Goal: Contribute content

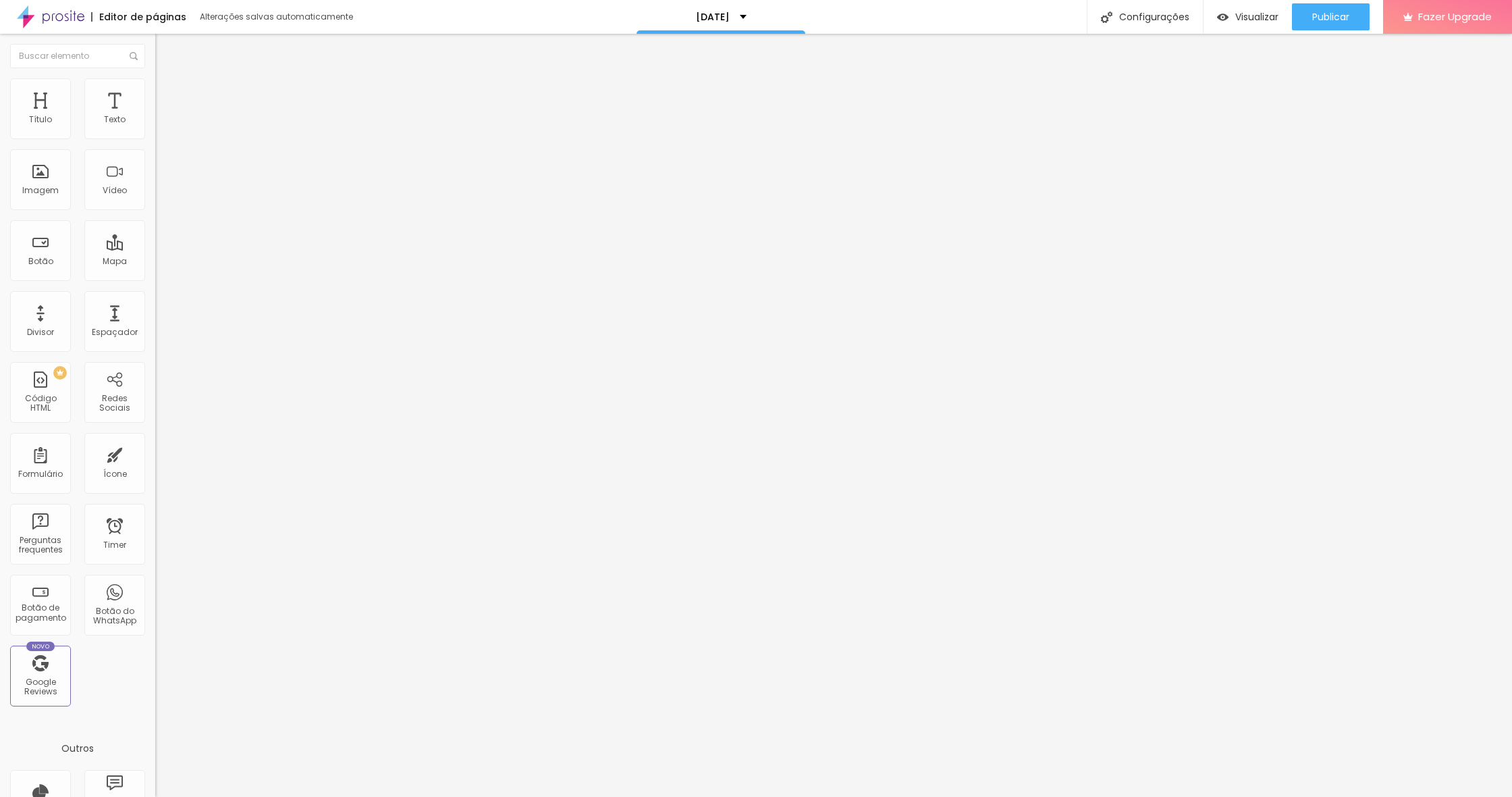
click at [155, 116] on span "Trocar imagem" at bounding box center [192, 110] width 74 height 11
click at [155, 136] on img at bounding box center [159, 140] width 8 height 8
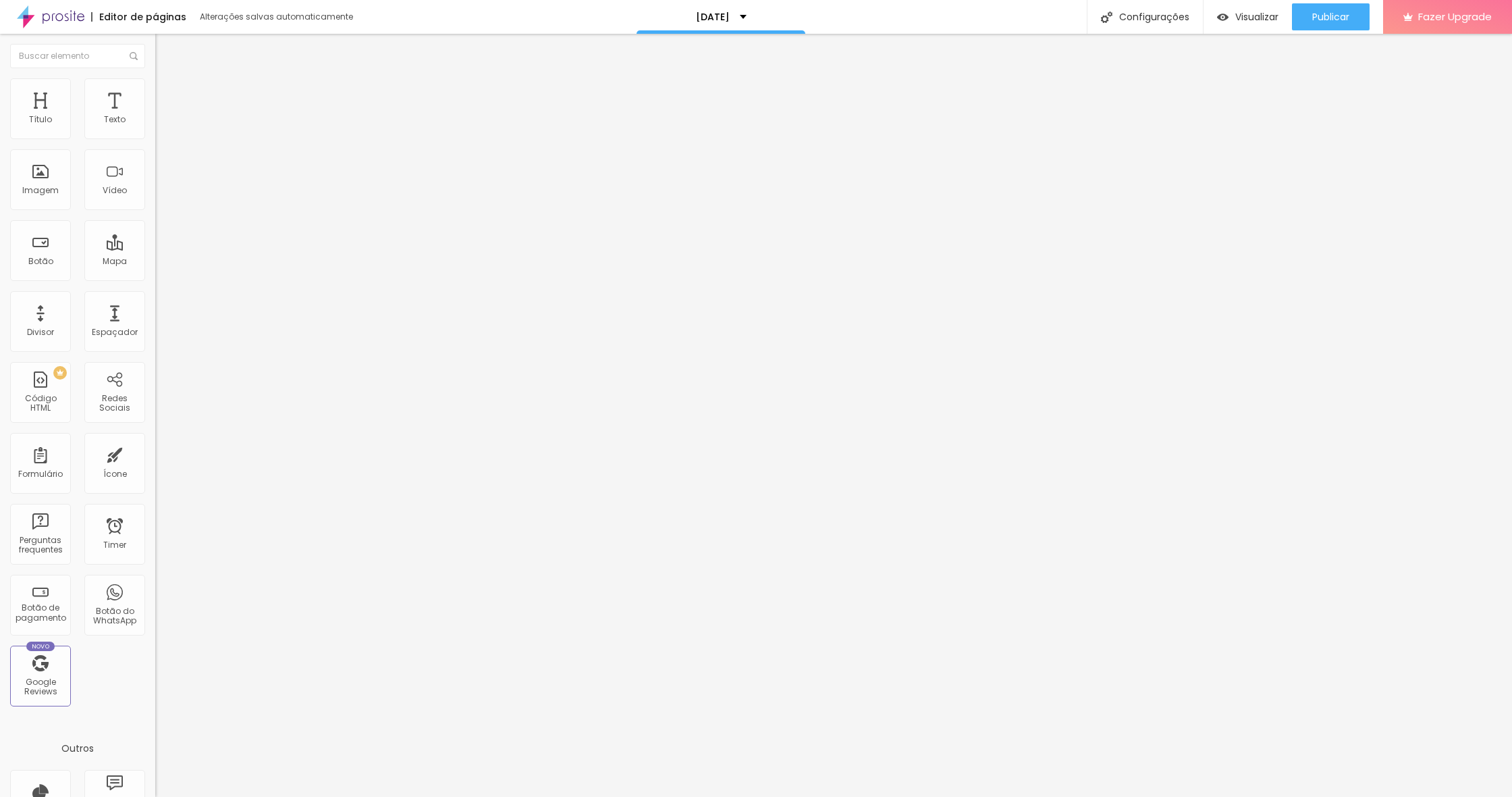
drag, startPoint x: 620, startPoint y: 486, endPoint x: 627, endPoint y: 485, distance: 7.1
type input "Pack 1 (140€)"
drag, startPoint x: 620, startPoint y: 513, endPoint x: 656, endPoint y: 512, distance: 36.0
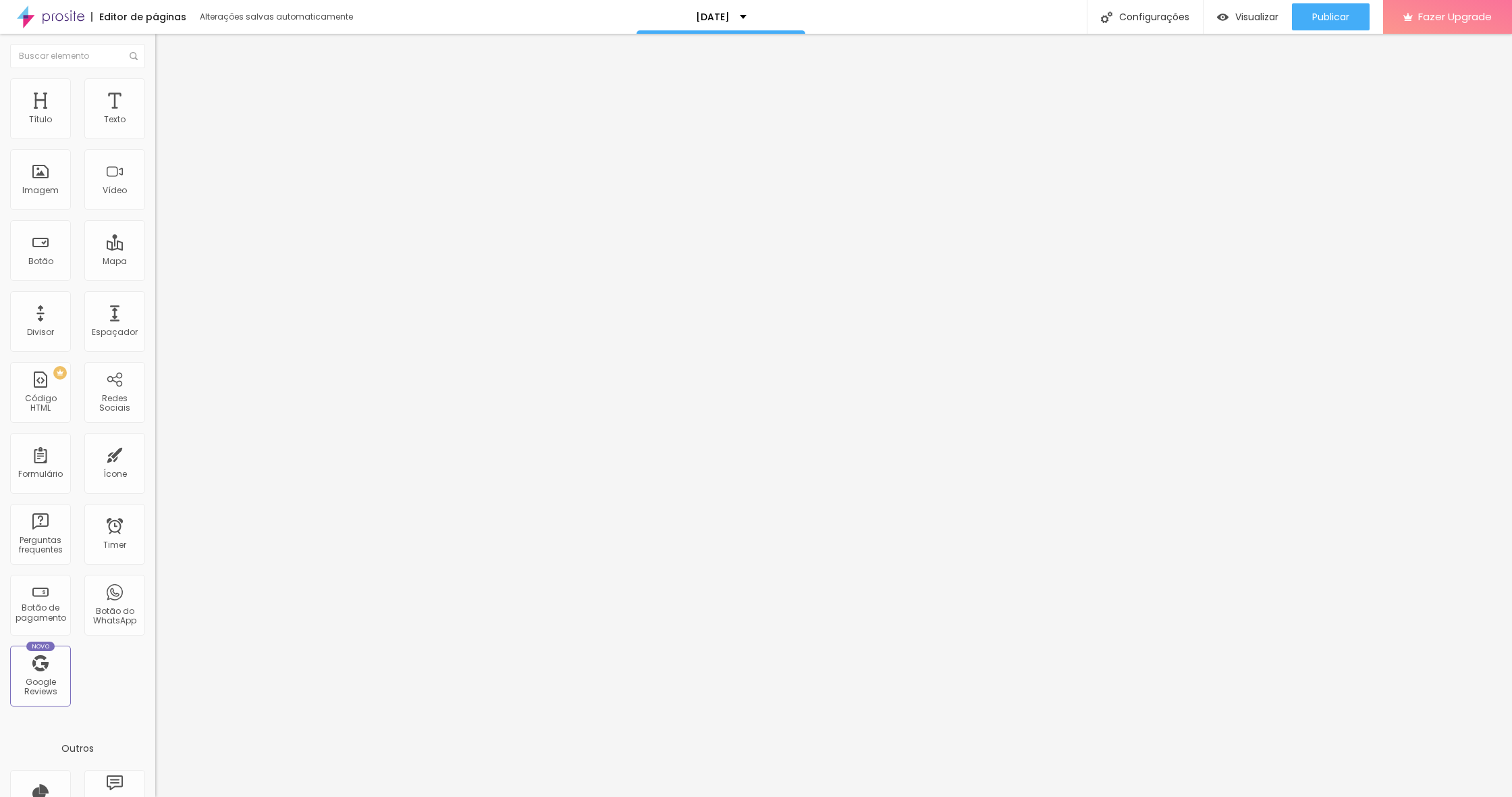
type input "Pack 2 (200€)"
type input "Pack 3 (260€)"
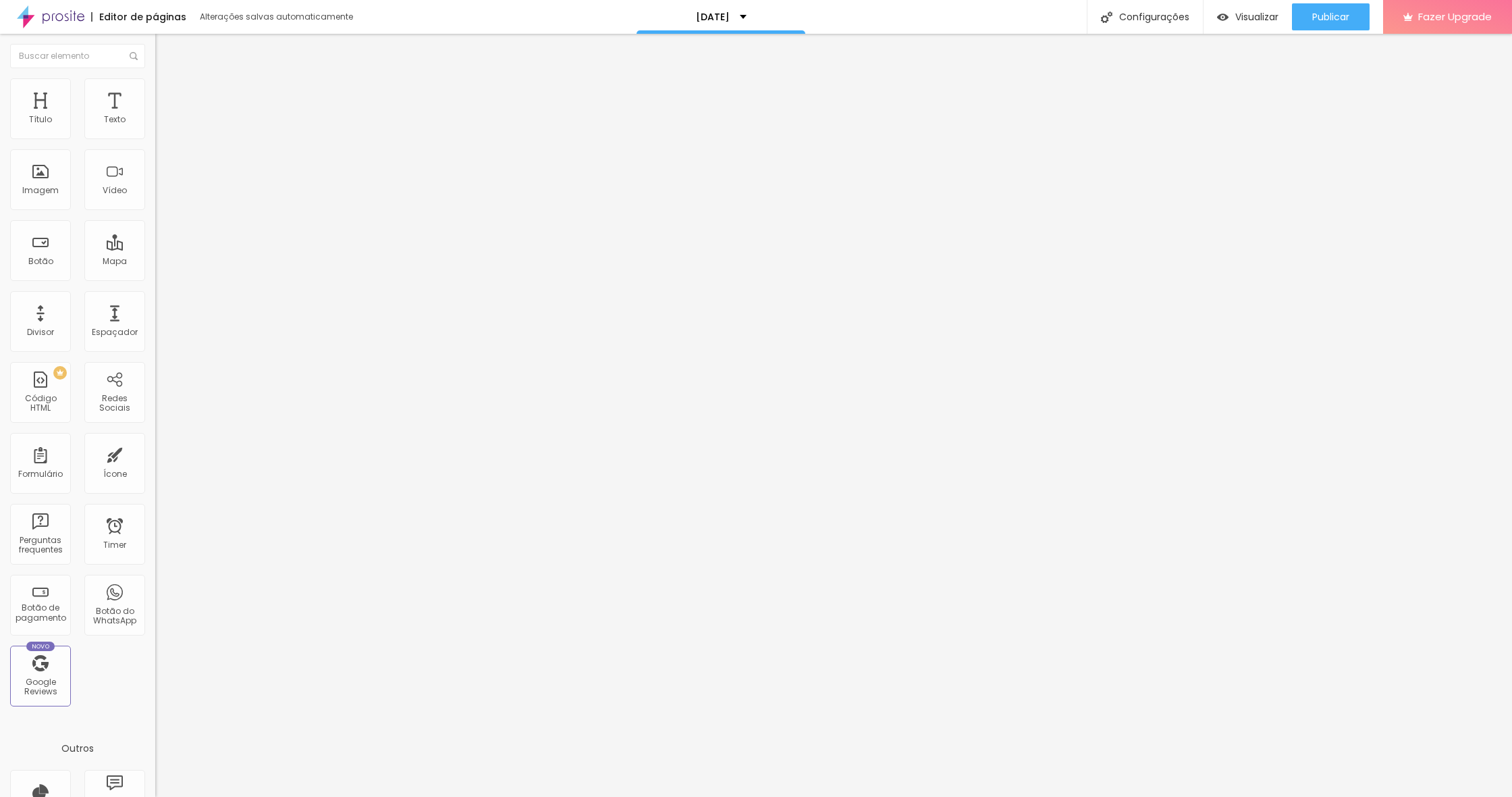
click at [926, 14] on button "Publicar" at bounding box center [1330, 17] width 77 height 27
